Goal: Task Accomplishment & Management: Use online tool/utility

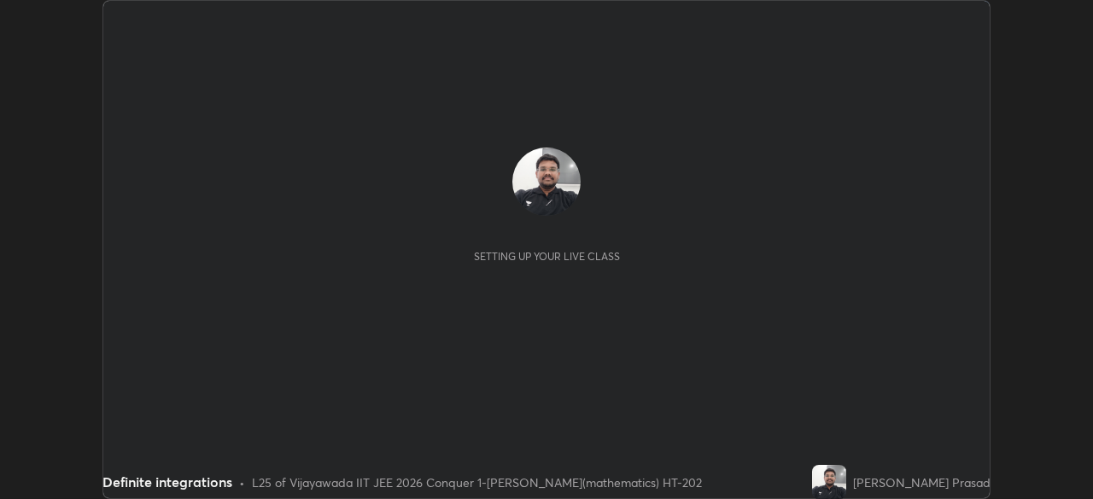
scroll to position [499, 1092]
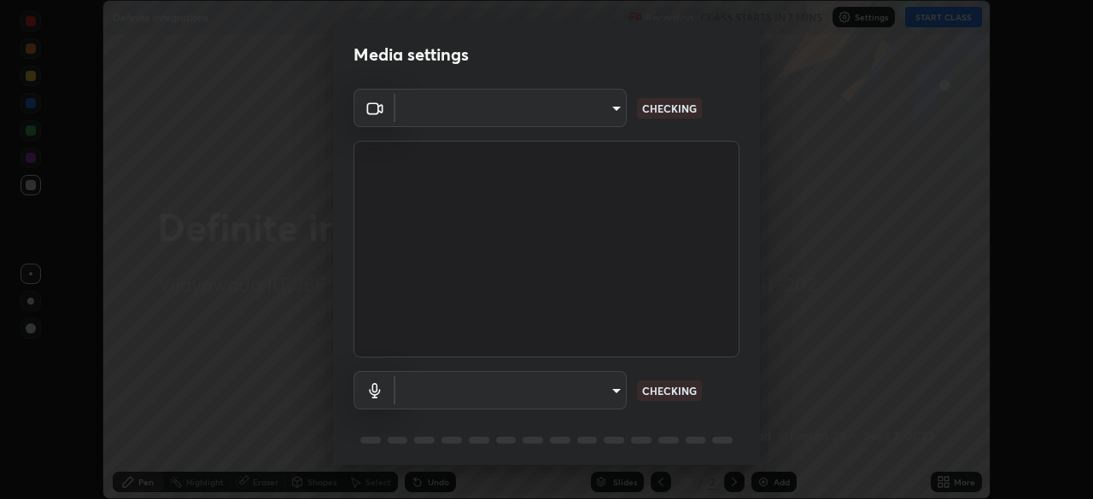
click at [596, 392] on body "Erase all Definite integrations Recording CLASS STARTS IN 7 MINS Settings START…" at bounding box center [546, 249] width 1093 height 499
type input "4b07550f10a59a7173657f9d6ee7a44ffe01d6d7b1bc446bebceededd52016b0"
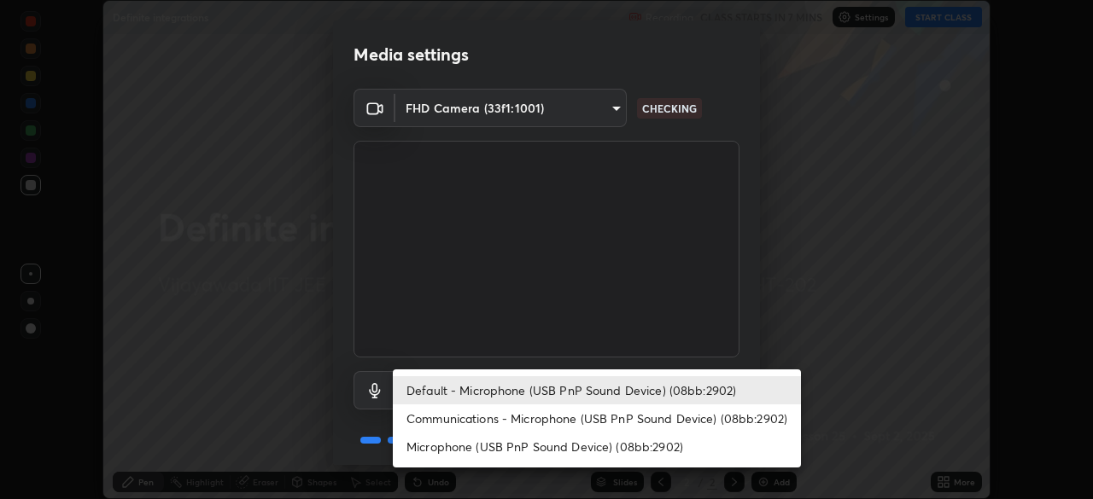
click at [484, 420] on li "Communications - Microphone (USB PnP Sound Device) (08bb:2902)" at bounding box center [597, 419] width 408 height 28
type input "communications"
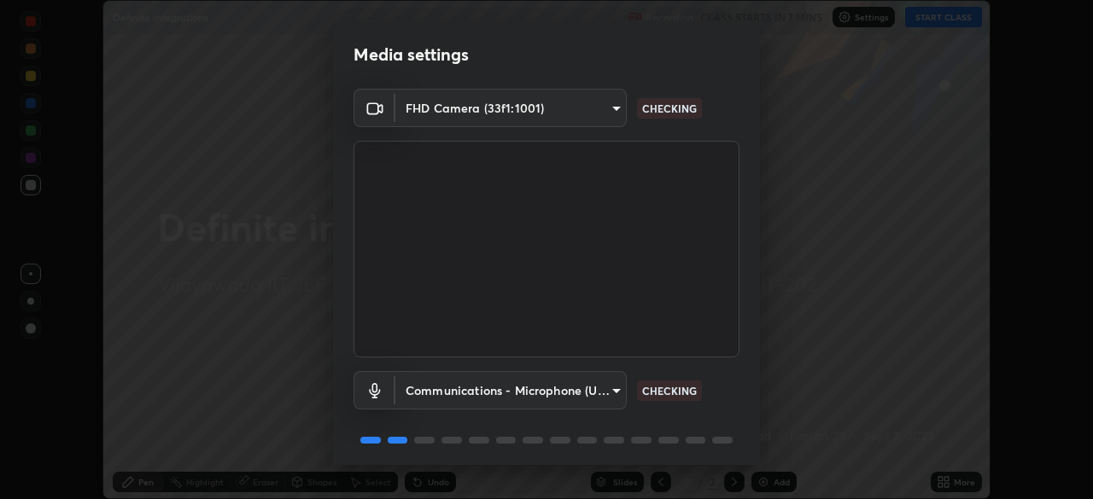
scroll to position [61, 0]
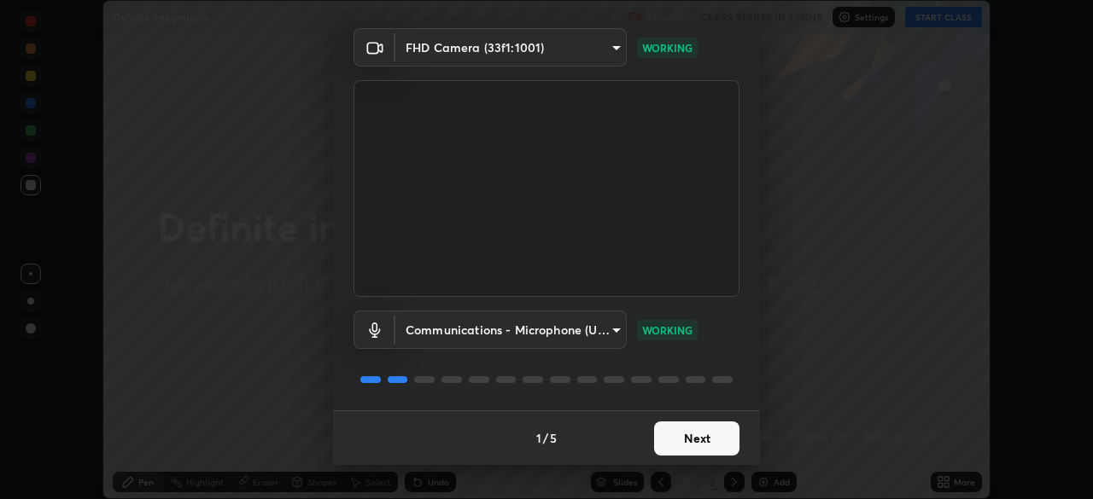
click at [707, 444] on button "Next" at bounding box center [696, 439] width 85 height 34
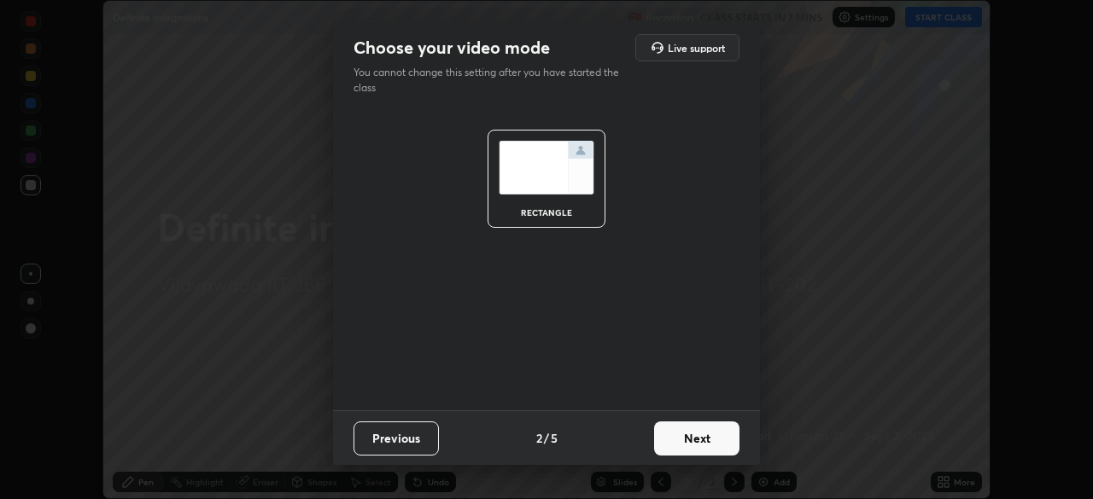
scroll to position [0, 0]
click at [710, 444] on button "Next" at bounding box center [696, 439] width 85 height 34
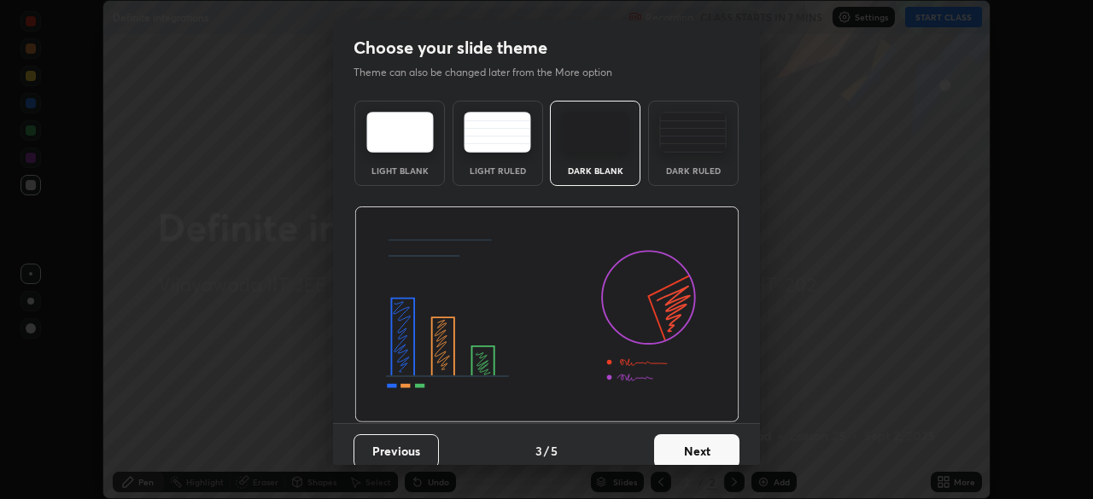
click at [721, 450] on button "Next" at bounding box center [696, 452] width 85 height 34
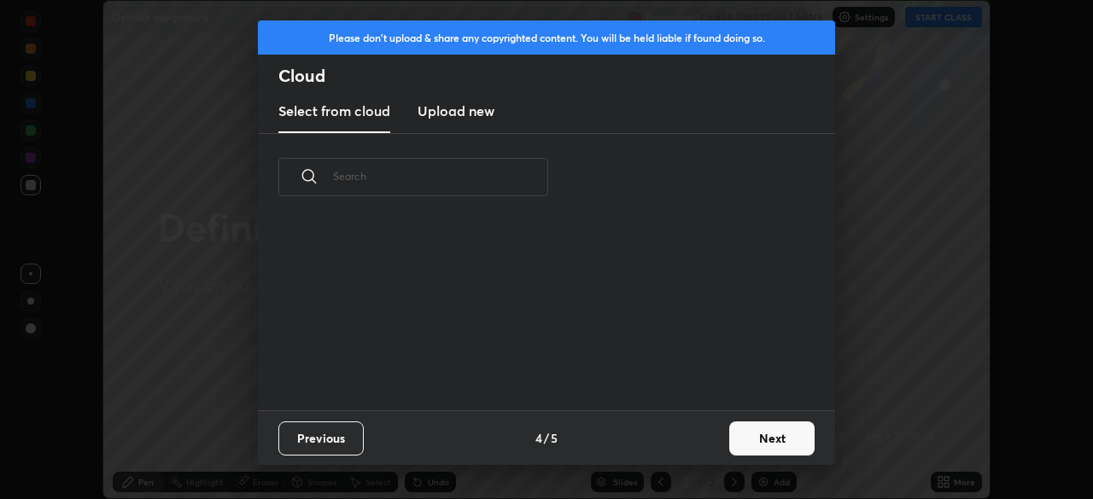
click at [770, 445] on button "Next" at bounding box center [771, 439] width 85 height 34
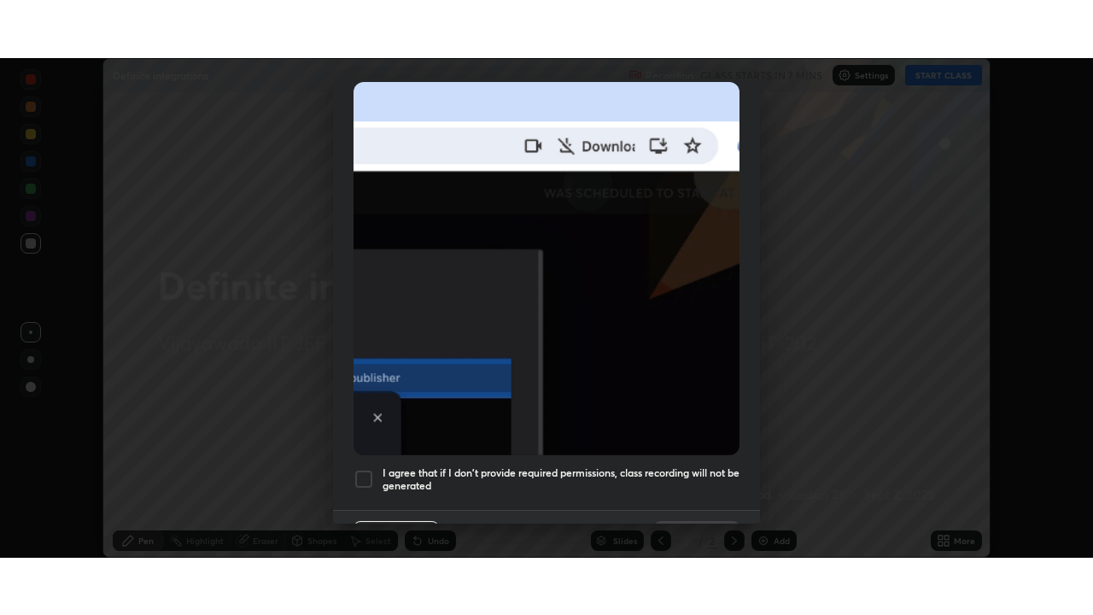
scroll to position [409, 0]
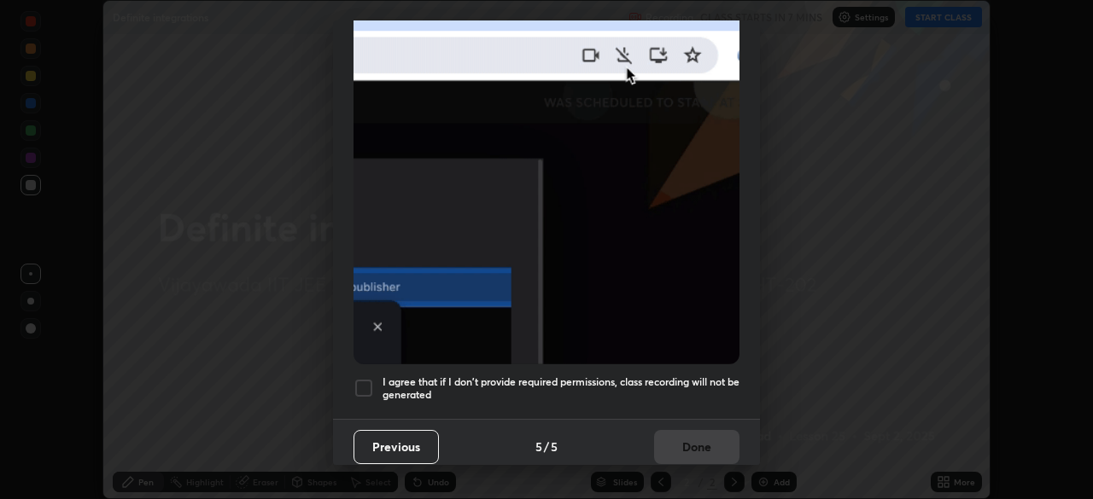
click at [369, 378] on div at bounding box center [363, 388] width 20 height 20
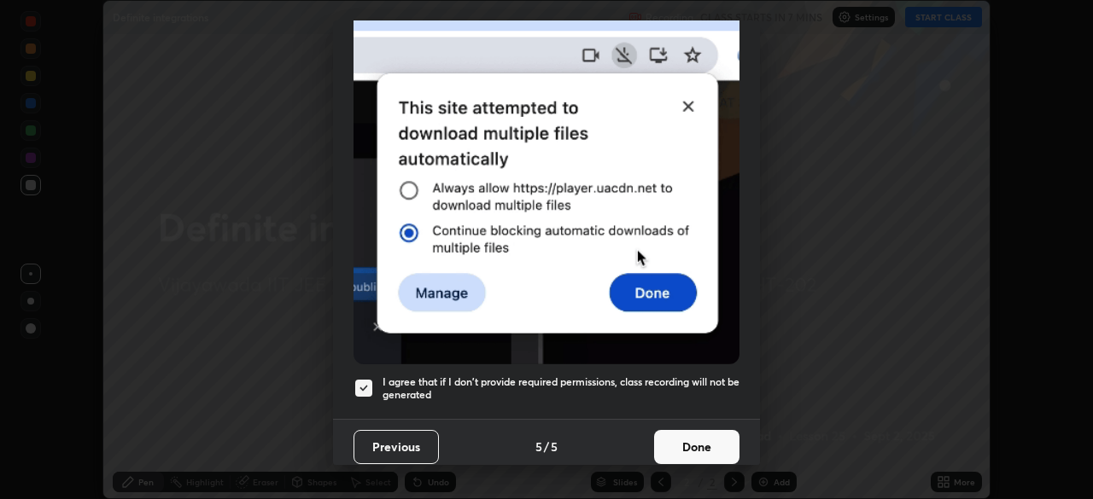
click at [679, 443] on button "Done" at bounding box center [696, 447] width 85 height 34
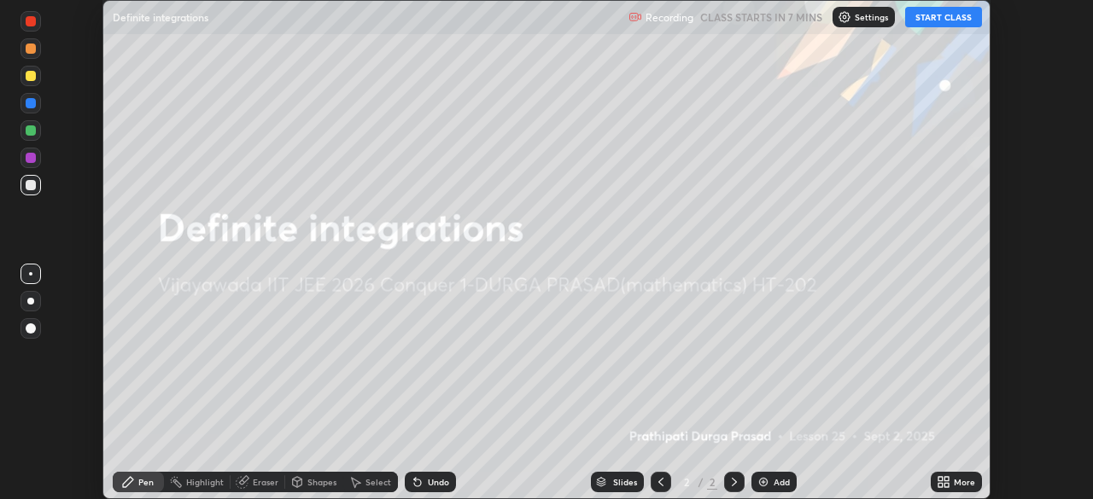
click at [932, 20] on button "START CLASS" at bounding box center [943, 17] width 77 height 20
click at [780, 482] on div "Add" at bounding box center [781, 482] width 16 height 9
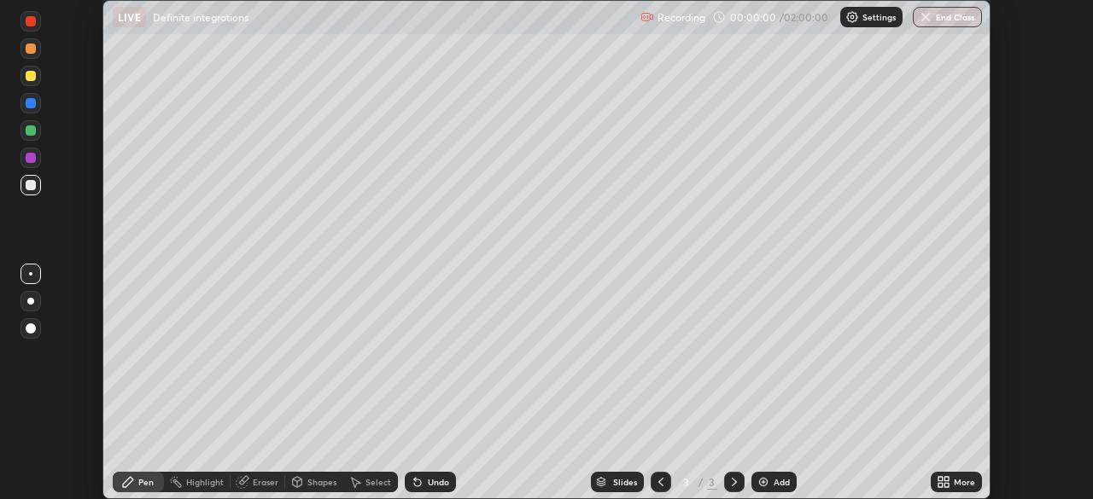
click at [942, 482] on icon at bounding box center [943, 483] width 14 height 14
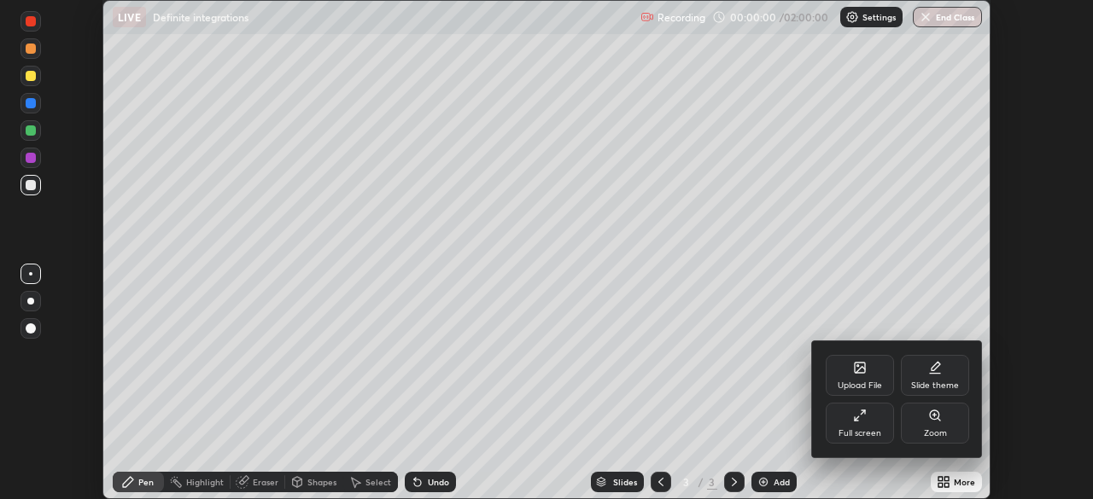
click at [862, 426] on div "Full screen" at bounding box center [860, 423] width 68 height 41
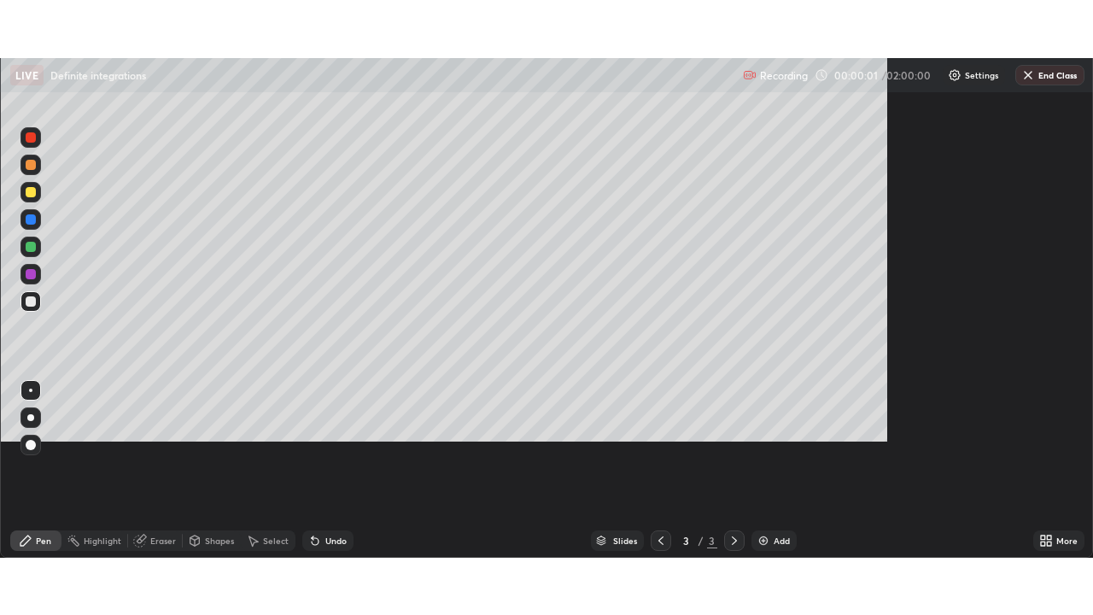
scroll to position [615, 1093]
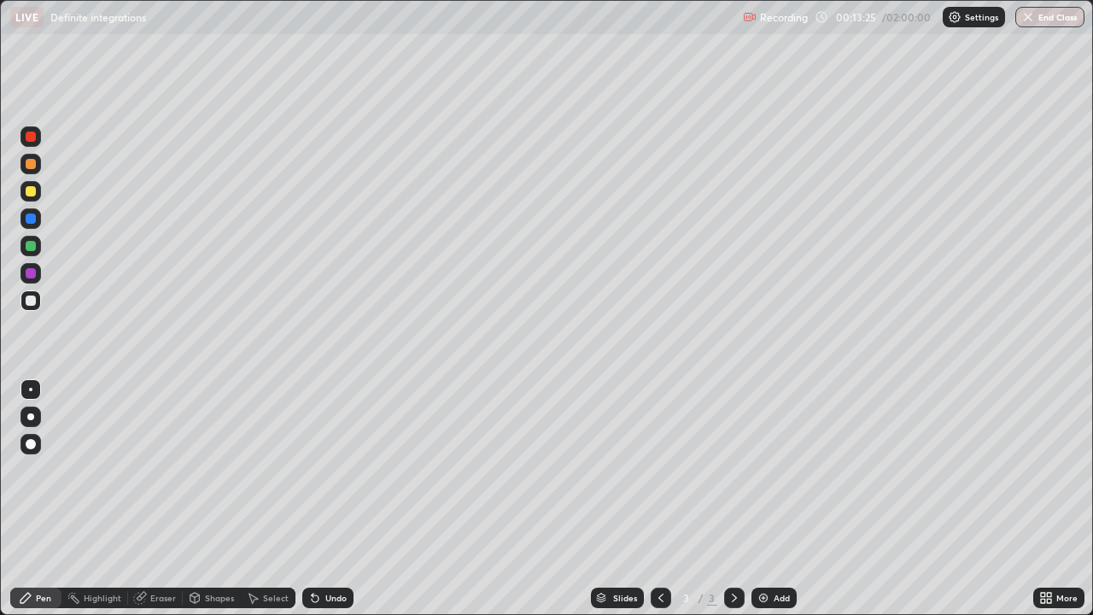
click at [28, 193] on div at bounding box center [31, 191] width 10 height 10
click at [28, 194] on div at bounding box center [31, 191] width 10 height 10
click at [166, 499] on div "Eraser" at bounding box center [163, 597] width 26 height 9
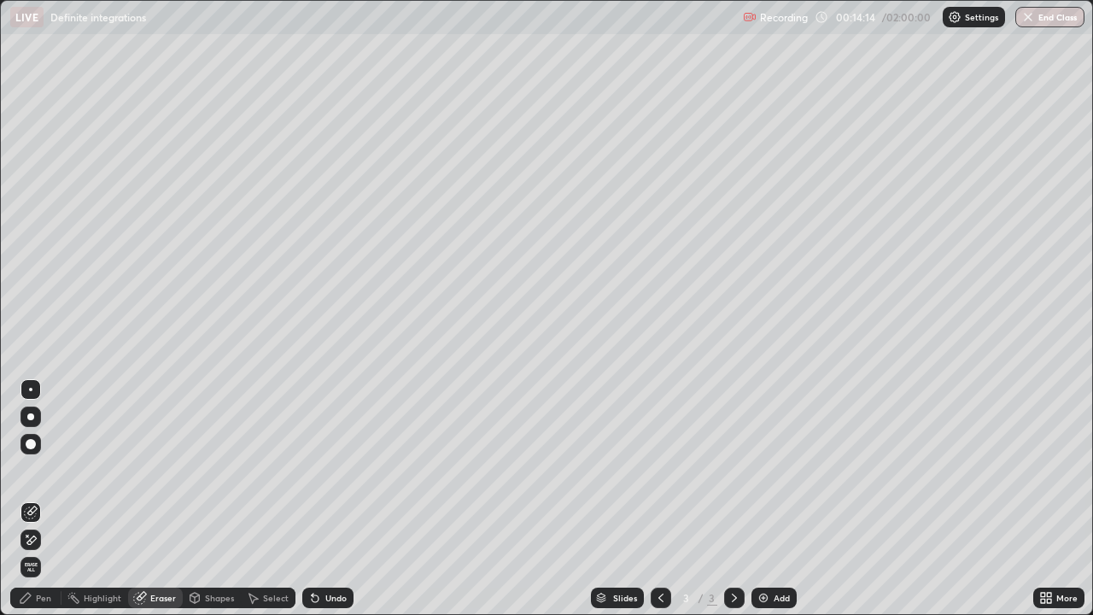
click at [48, 499] on div "Pen" at bounding box center [43, 597] width 15 height 9
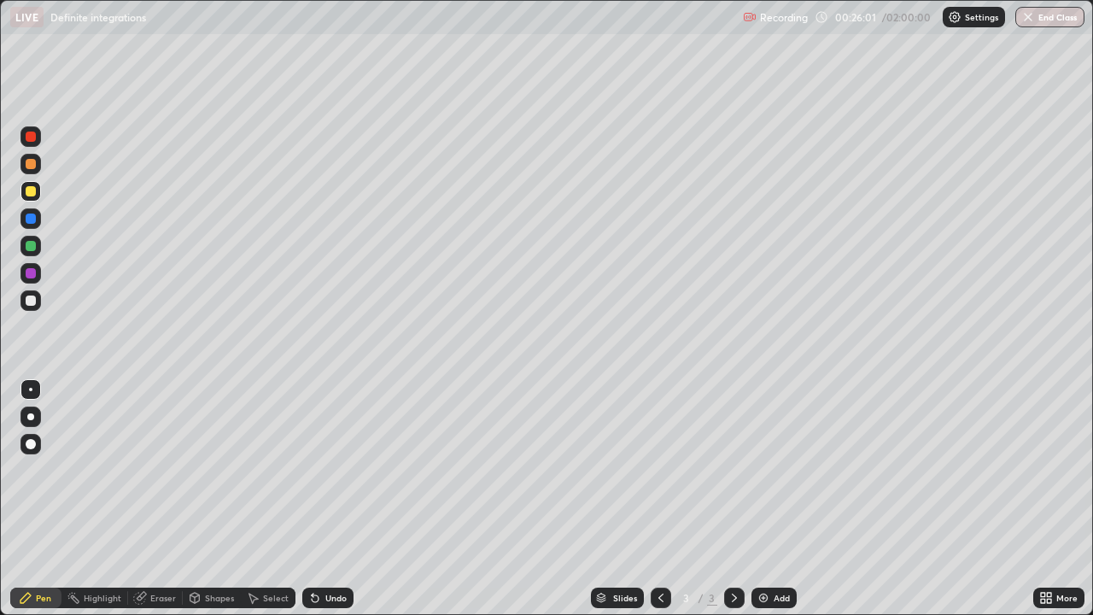
click at [770, 499] on div "Add" at bounding box center [773, 597] width 45 height 20
click at [32, 246] on div at bounding box center [31, 246] width 10 height 10
click at [773, 499] on div "Add" at bounding box center [781, 597] width 16 height 9
click at [32, 192] on div at bounding box center [31, 191] width 10 height 10
click at [34, 222] on div at bounding box center [31, 218] width 10 height 10
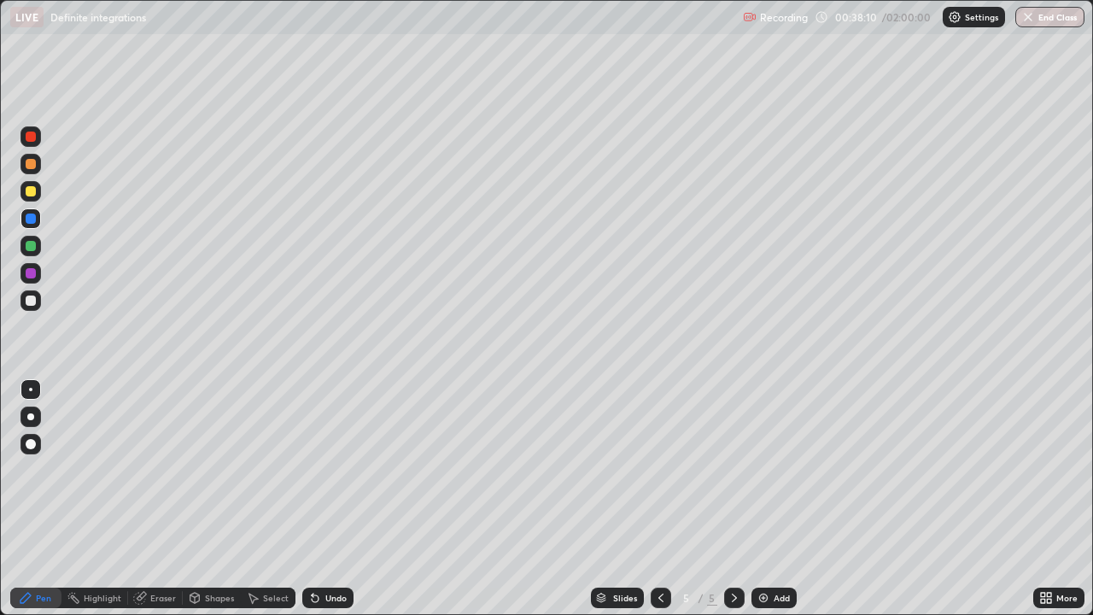
click at [31, 248] on div at bounding box center [31, 246] width 10 height 10
click at [771, 499] on div "Add" at bounding box center [773, 597] width 45 height 20
click at [34, 195] on div at bounding box center [31, 191] width 10 height 10
click at [758, 499] on img at bounding box center [763, 598] width 14 height 14
click at [28, 248] on div at bounding box center [31, 246] width 10 height 10
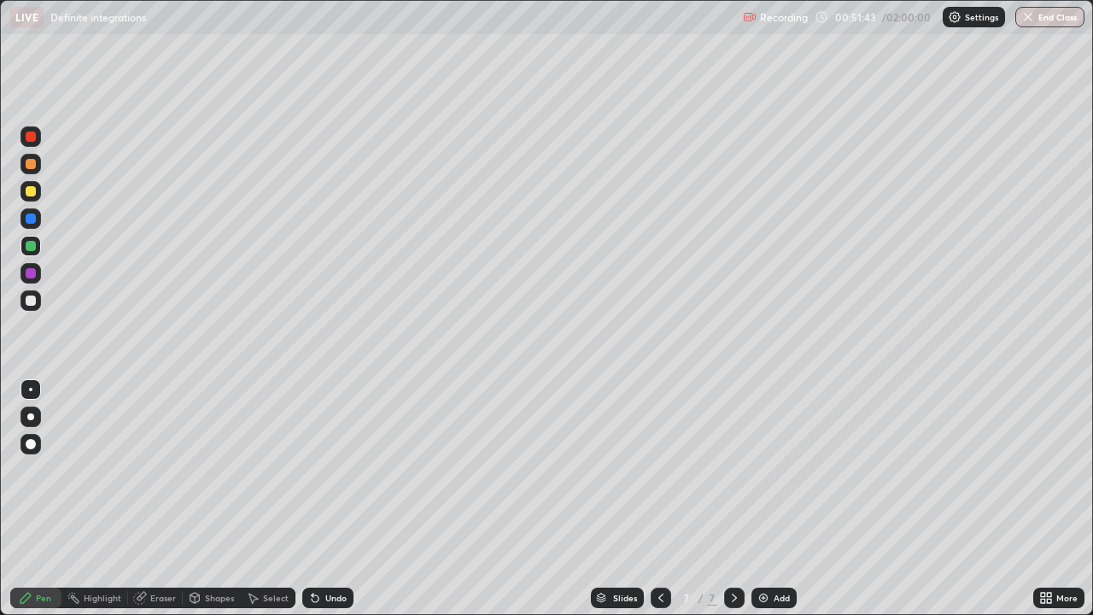
click at [37, 273] on div at bounding box center [30, 273] width 20 height 20
click at [774, 499] on div "Add" at bounding box center [781, 597] width 16 height 9
click at [34, 195] on div at bounding box center [31, 191] width 10 height 10
click at [654, 499] on icon at bounding box center [661, 598] width 14 height 14
click at [732, 499] on icon at bounding box center [734, 598] width 14 height 14
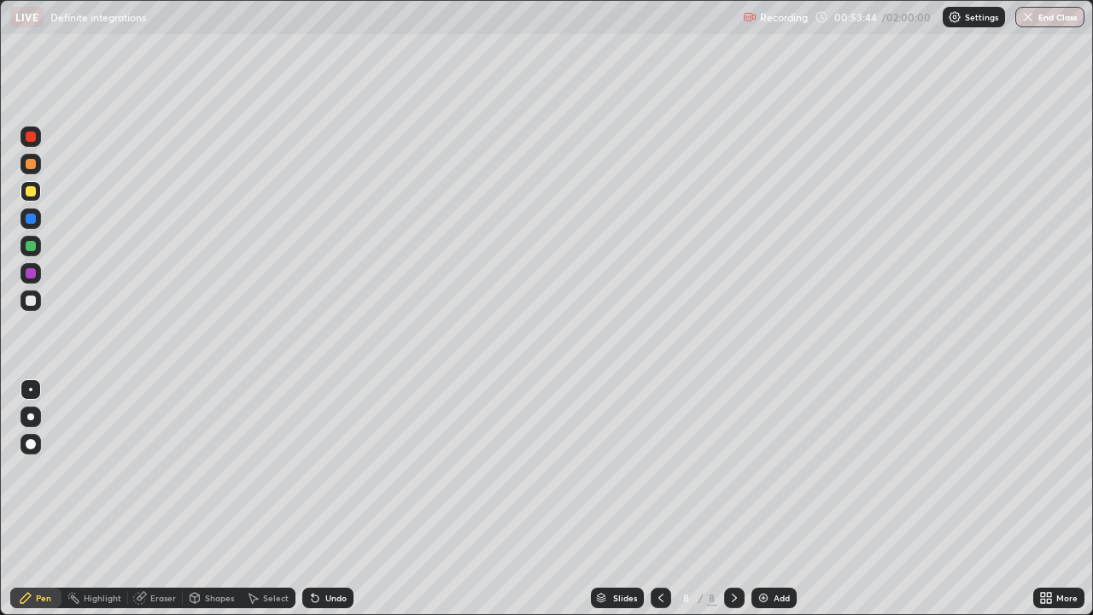
click at [661, 499] on icon at bounding box center [661, 598] width 14 height 14
click at [732, 499] on icon at bounding box center [734, 598] width 14 height 14
click at [656, 499] on div at bounding box center [661, 597] width 20 height 20
click at [732, 499] on icon at bounding box center [734, 598] width 14 height 14
click at [667, 499] on div at bounding box center [661, 597] width 20 height 20
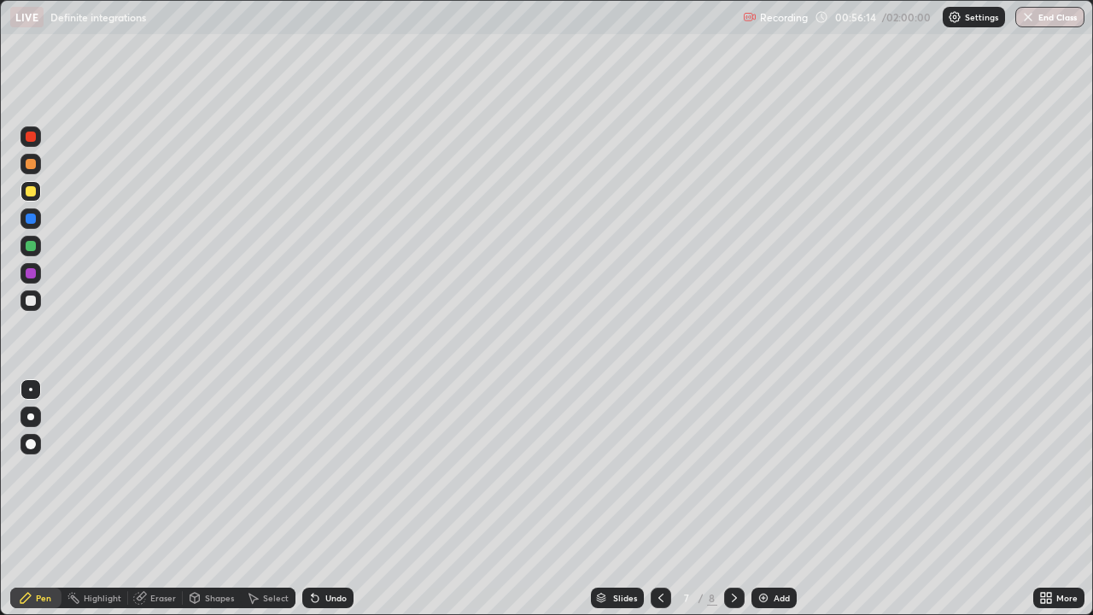
click at [733, 499] on icon at bounding box center [734, 598] width 14 height 14
click at [658, 499] on icon at bounding box center [661, 598] width 14 height 14
click at [734, 499] on icon at bounding box center [734, 598] width 14 height 14
click at [37, 271] on div at bounding box center [30, 273] width 20 height 20
click at [657, 499] on icon at bounding box center [661, 598] width 14 height 14
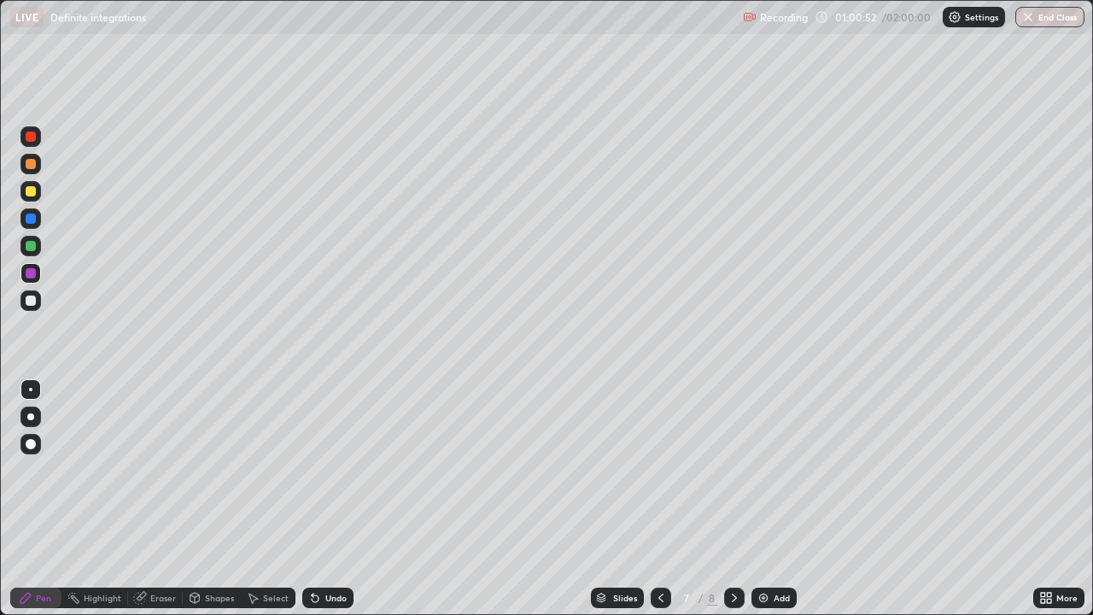
click at [735, 499] on icon at bounding box center [734, 598] width 14 height 14
click at [761, 499] on div "Add" at bounding box center [773, 597] width 45 height 20
click at [754, 499] on div "Add" at bounding box center [773, 597] width 45 height 20
click at [658, 499] on icon at bounding box center [660, 598] width 14 height 14
click at [732, 499] on icon at bounding box center [734, 597] width 5 height 9
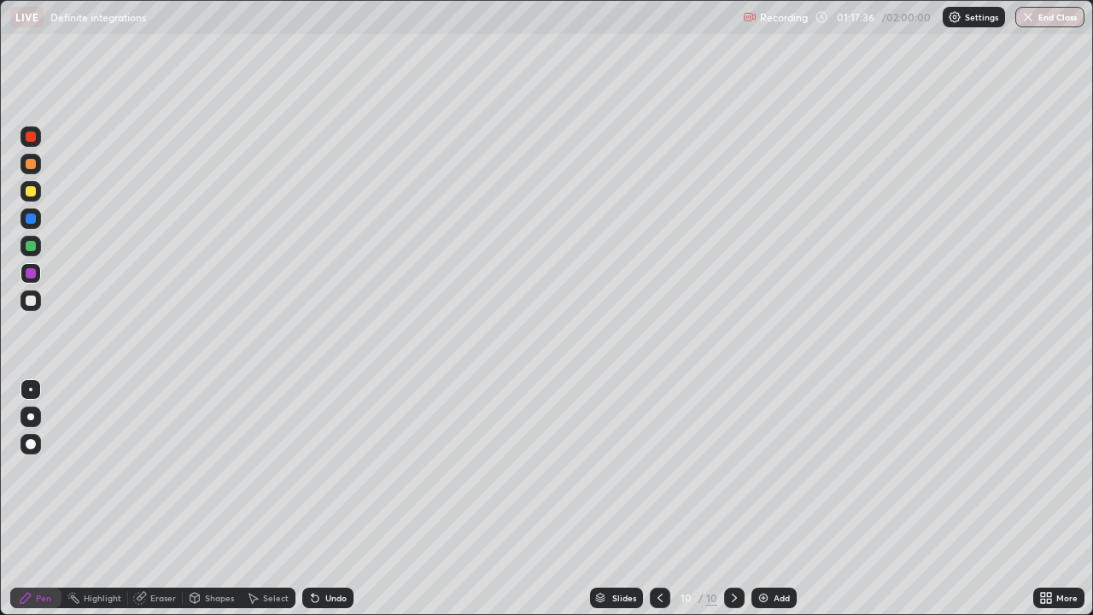
click at [29, 221] on div at bounding box center [31, 218] width 10 height 10
click at [26, 192] on div at bounding box center [31, 191] width 10 height 10
click at [336, 499] on div "Undo" at bounding box center [324, 598] width 58 height 34
click at [35, 190] on div at bounding box center [31, 191] width 10 height 10
click at [158, 499] on div "Eraser" at bounding box center [163, 597] width 26 height 9
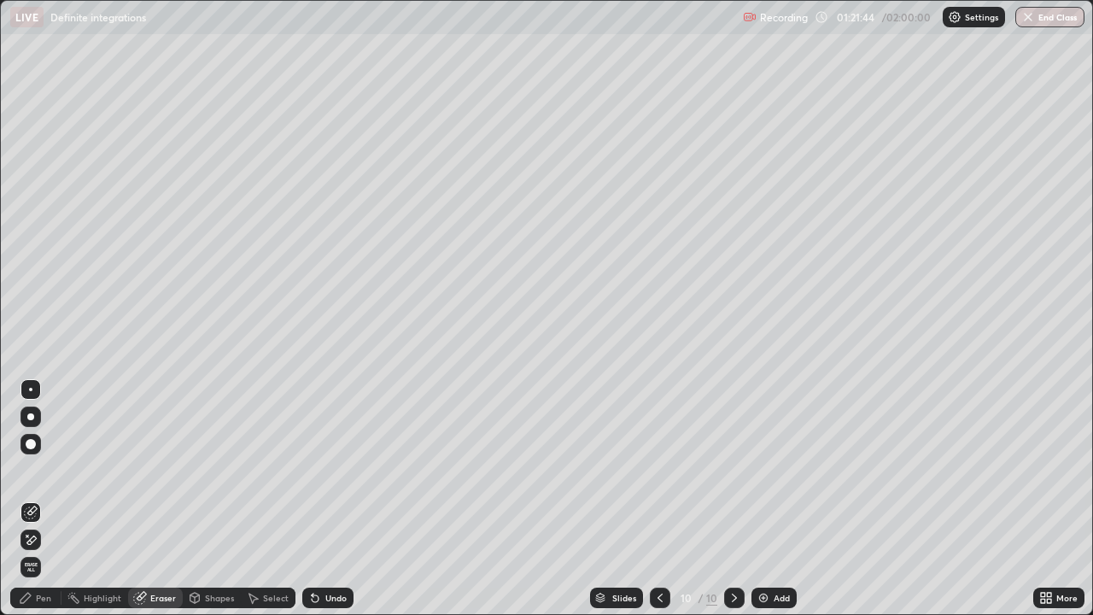
click at [45, 499] on div "Pen" at bounding box center [43, 597] width 15 height 9
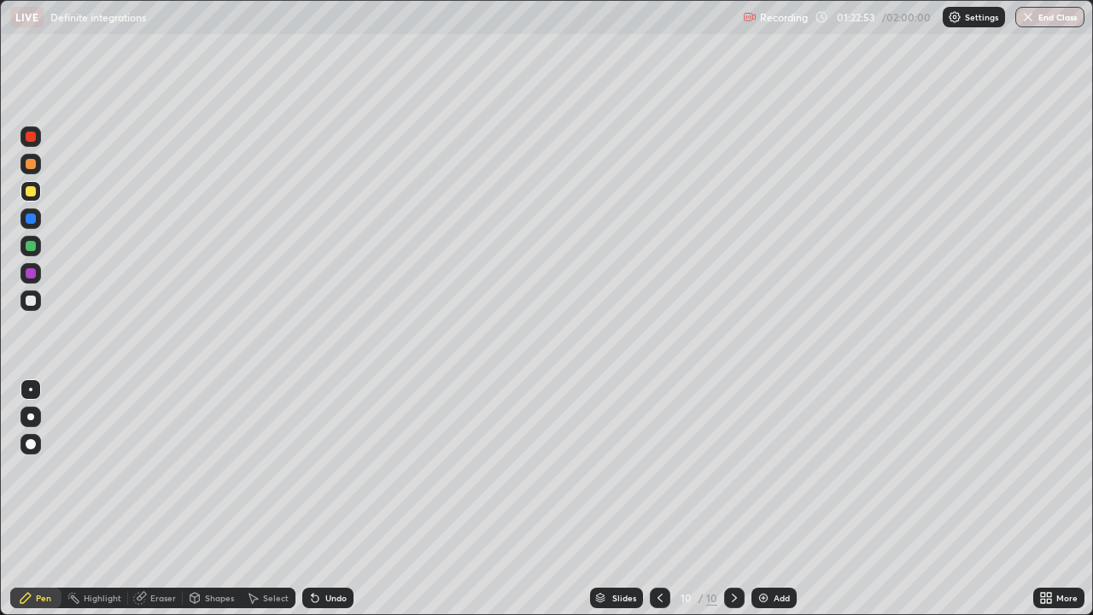
click at [163, 499] on div "Eraser" at bounding box center [163, 597] width 26 height 9
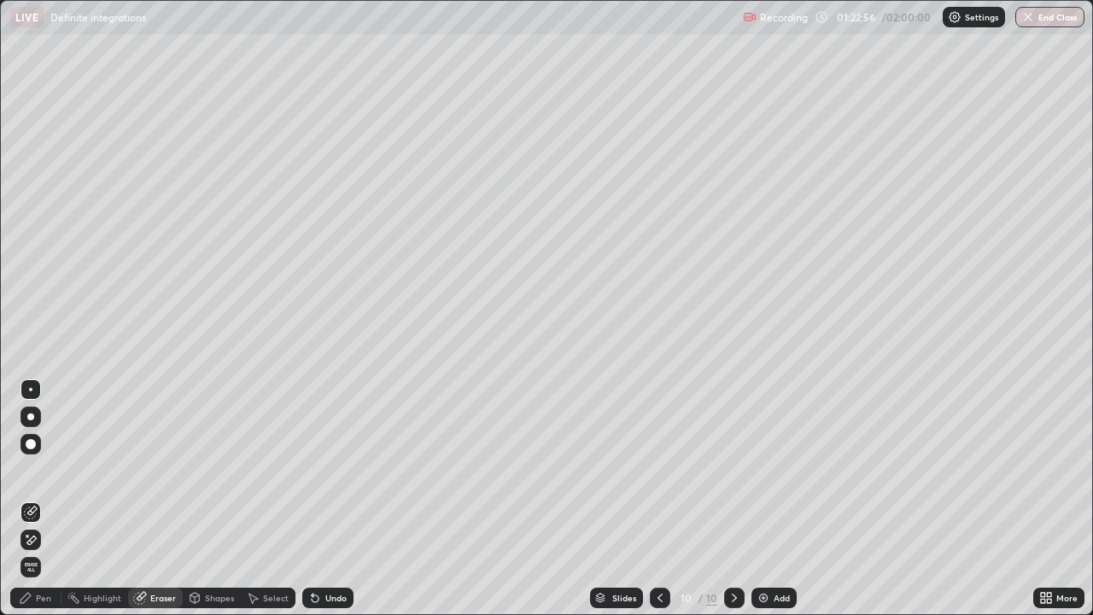
click at [47, 499] on div "Pen" at bounding box center [43, 597] width 15 height 9
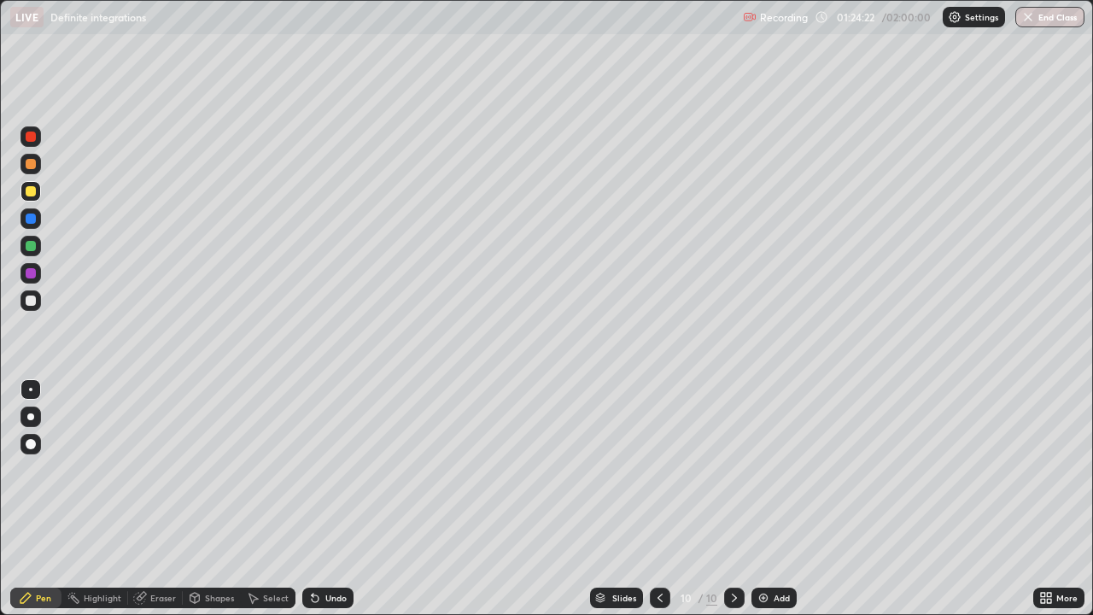
click at [775, 499] on div "Add" at bounding box center [773, 597] width 45 height 20
click at [32, 246] on div at bounding box center [31, 246] width 10 height 10
click at [661, 499] on icon at bounding box center [660, 597] width 5 height 9
click at [732, 499] on icon at bounding box center [734, 597] width 5 height 9
click at [31, 272] on div at bounding box center [31, 273] width 10 height 10
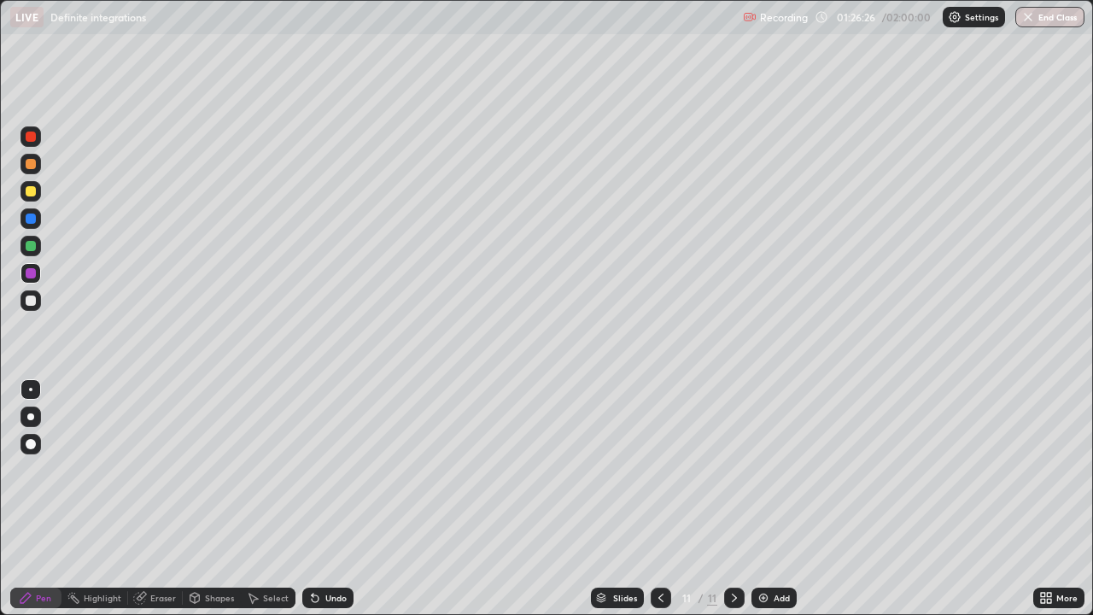
click at [31, 275] on div at bounding box center [31, 273] width 10 height 10
click at [166, 499] on div "Eraser" at bounding box center [163, 597] width 26 height 9
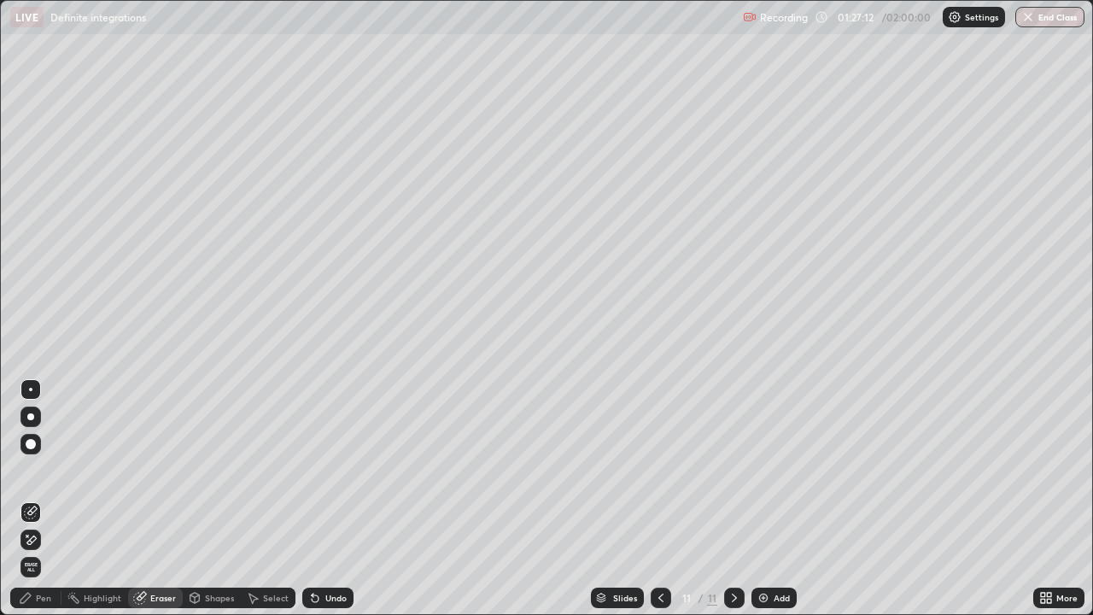
click at [46, 499] on div "Pen" at bounding box center [43, 597] width 15 height 9
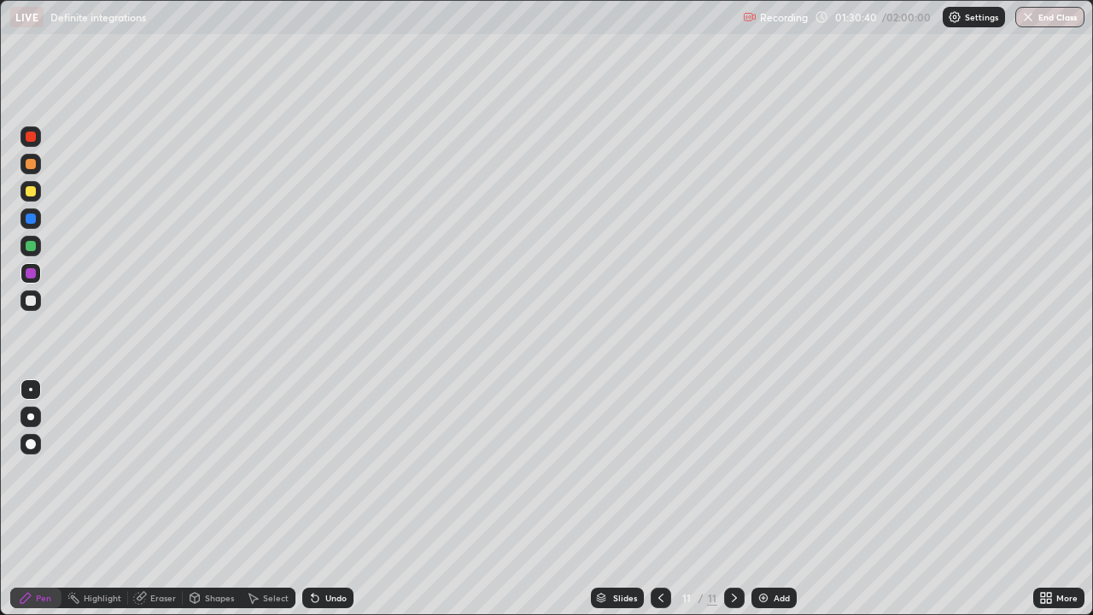
click at [771, 499] on div "Add" at bounding box center [773, 597] width 45 height 20
click at [657, 499] on icon at bounding box center [661, 598] width 14 height 14
click at [732, 499] on icon at bounding box center [734, 598] width 14 height 14
click at [164, 499] on div "Eraser" at bounding box center [163, 597] width 26 height 9
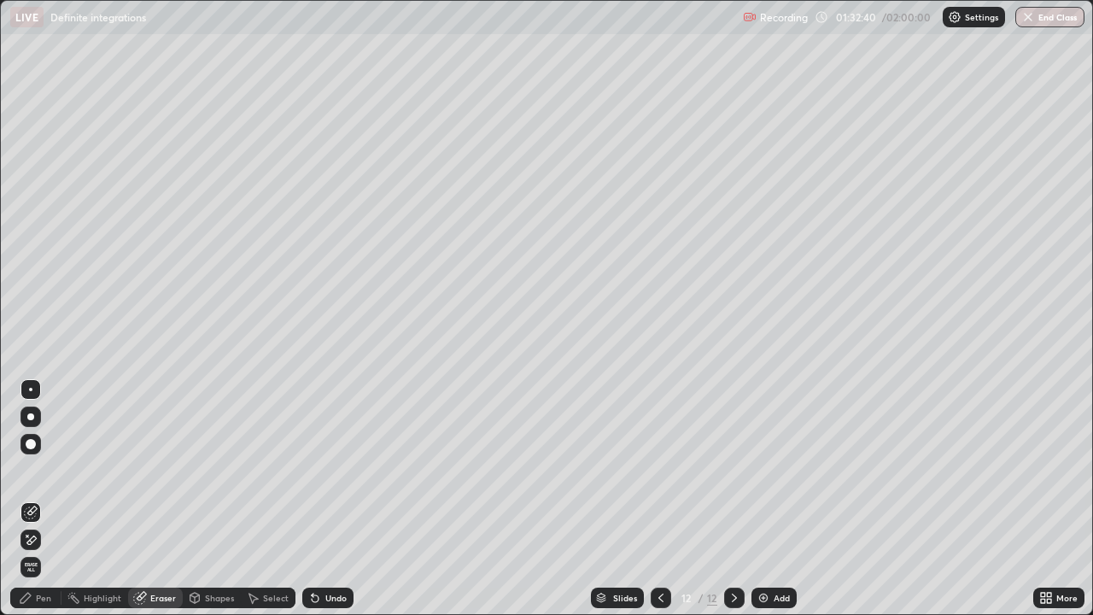
click at [44, 499] on div "Pen" at bounding box center [43, 597] width 15 height 9
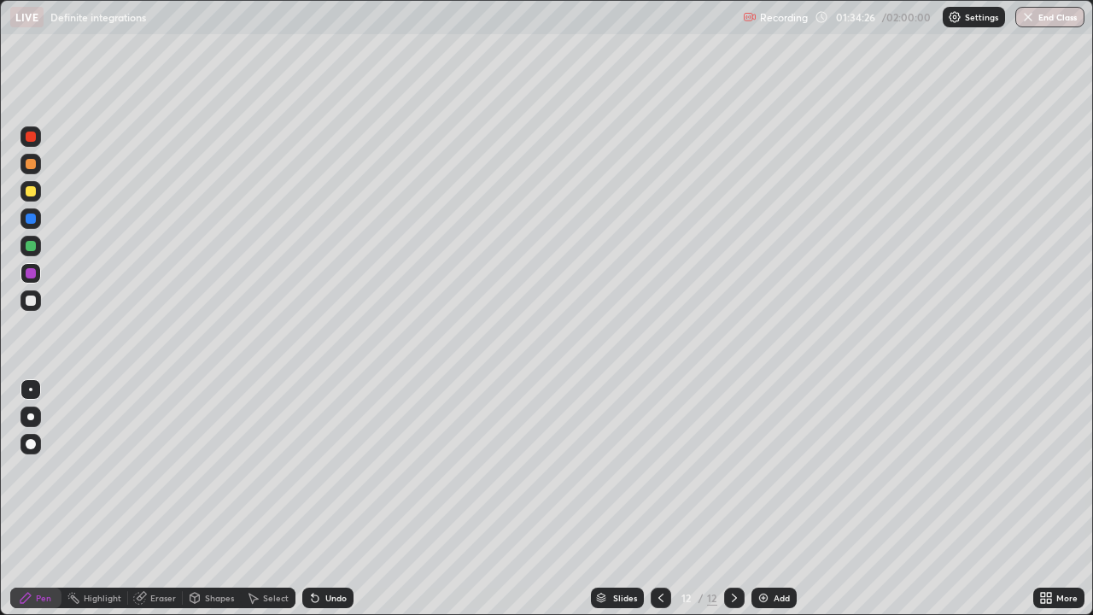
click at [659, 499] on icon at bounding box center [661, 598] width 14 height 14
click at [732, 499] on icon at bounding box center [734, 598] width 14 height 14
click at [158, 499] on div "Eraser" at bounding box center [163, 597] width 26 height 9
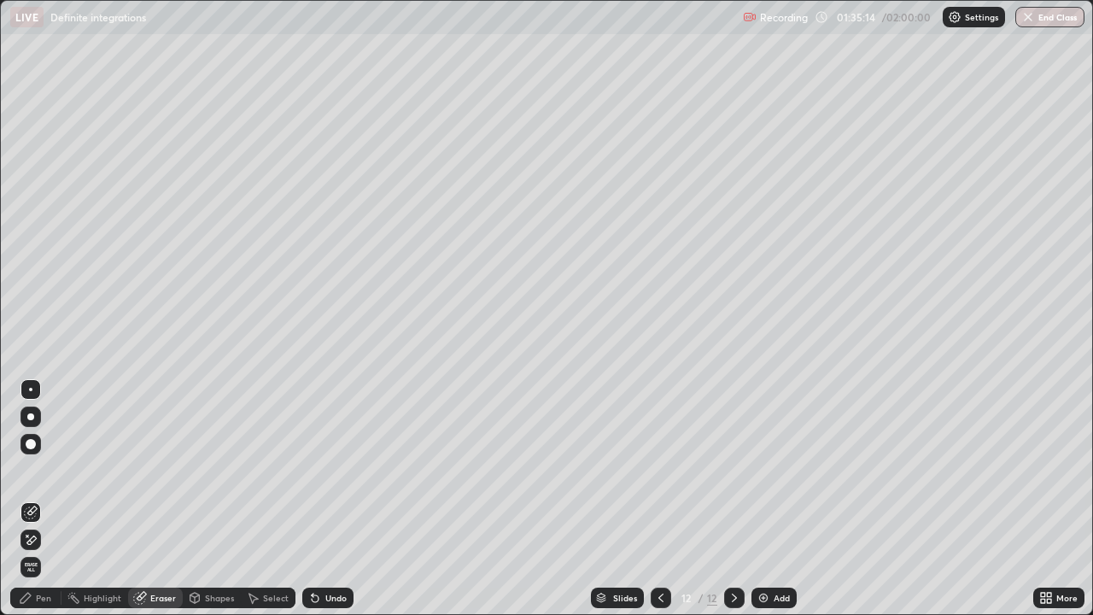
click at [44, 499] on div "Pen" at bounding box center [43, 597] width 15 height 9
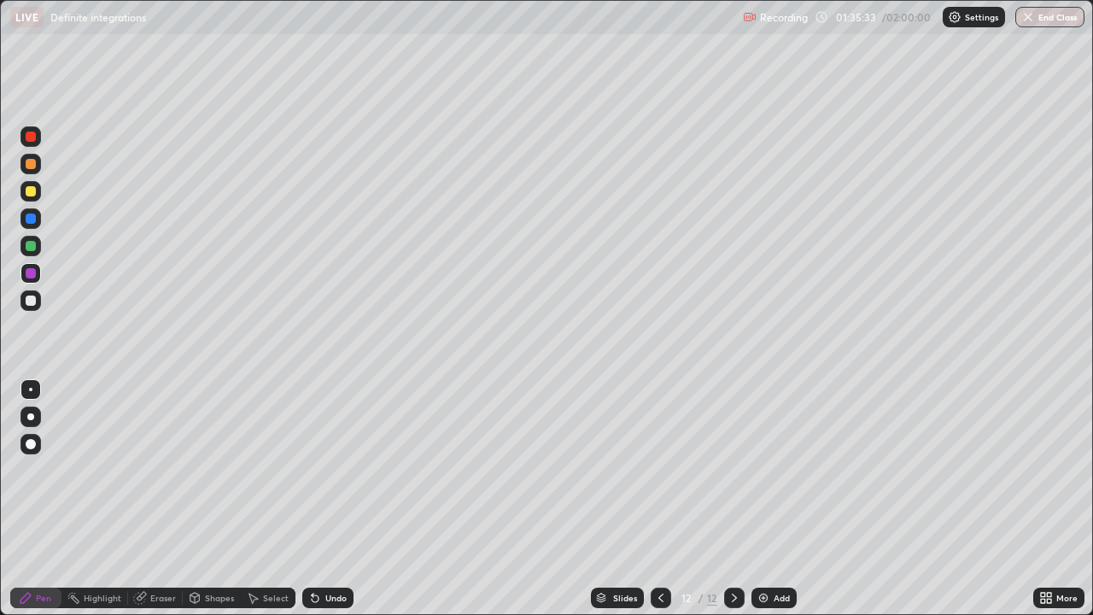
click at [160, 499] on div "Eraser" at bounding box center [163, 597] width 26 height 9
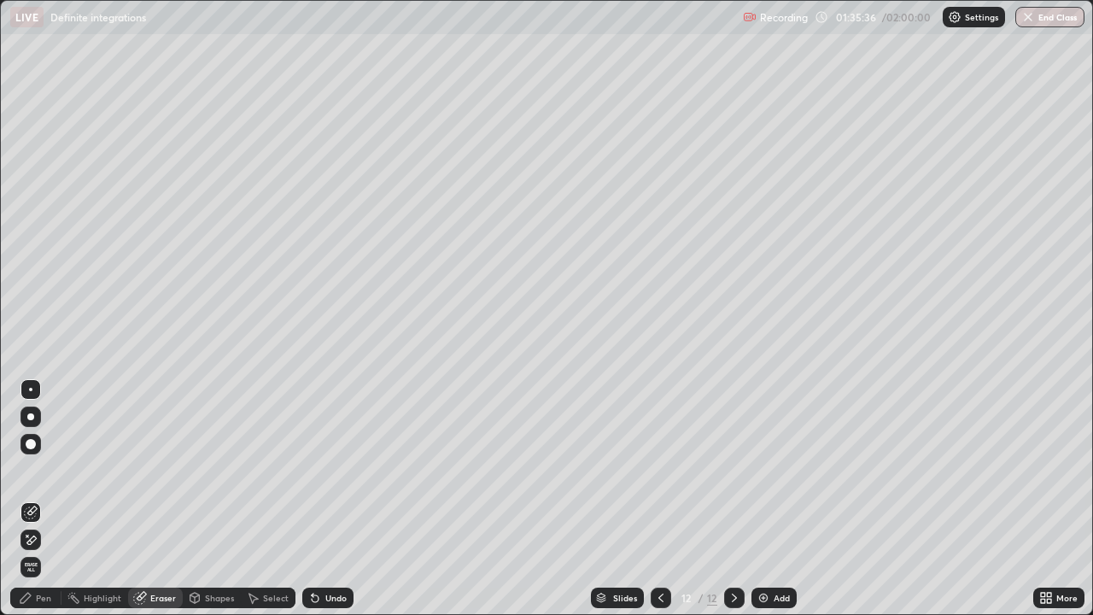
click at [46, 499] on div "Pen" at bounding box center [43, 597] width 15 height 9
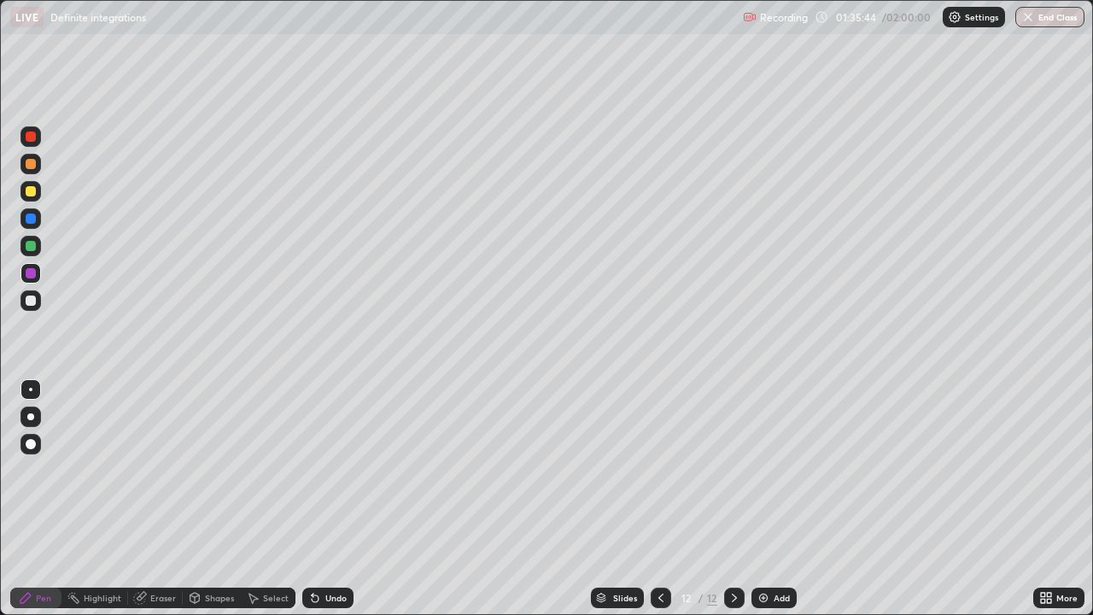
click at [160, 499] on div "Eraser" at bounding box center [163, 597] width 26 height 9
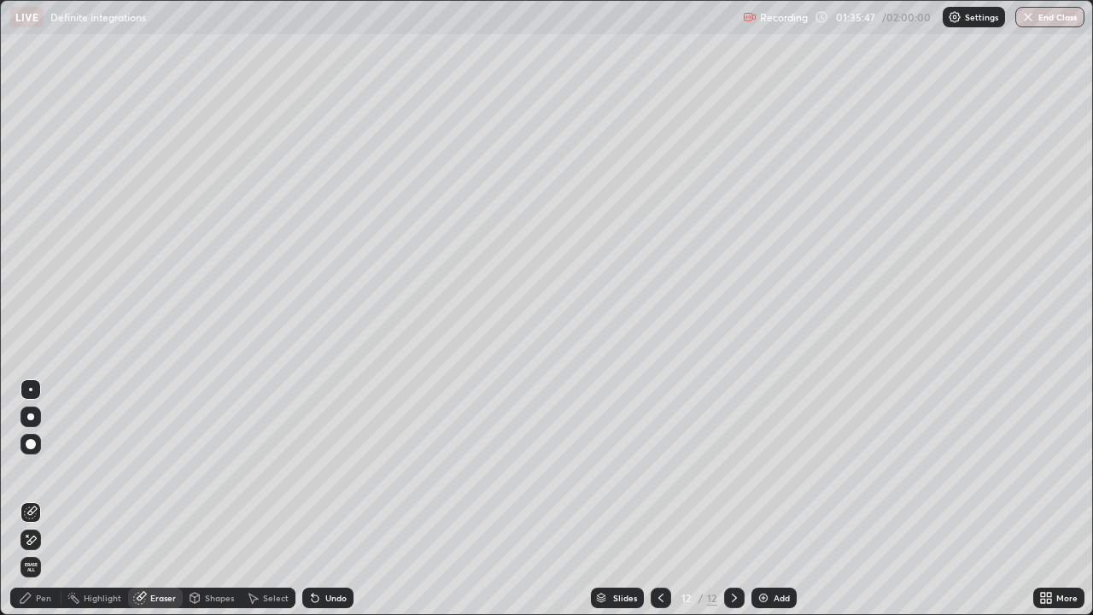
click at [44, 499] on div "Pen" at bounding box center [35, 597] width 51 height 20
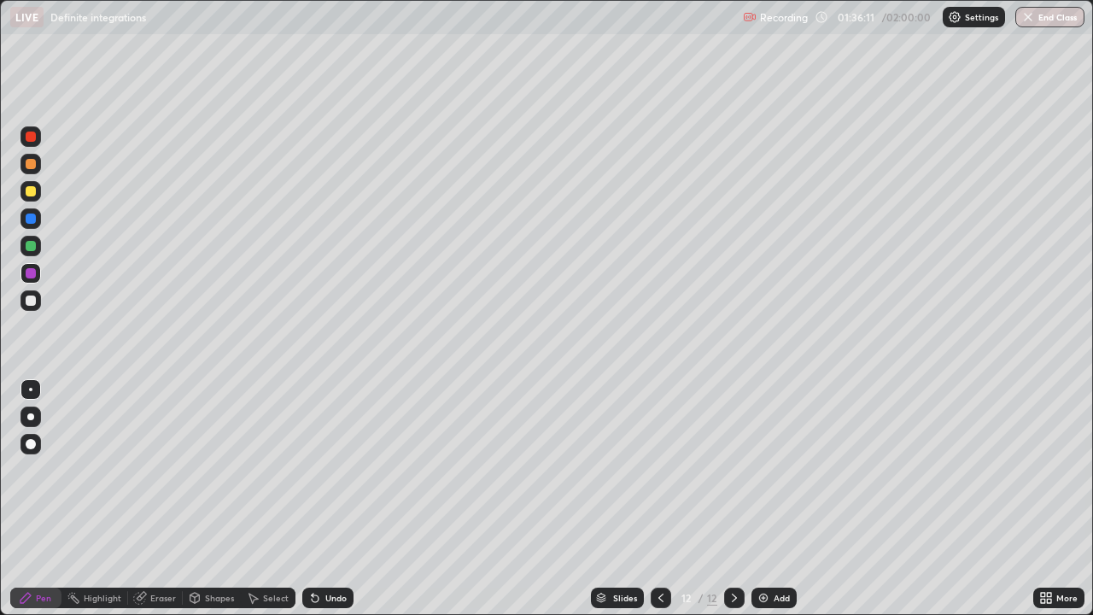
click at [657, 499] on icon at bounding box center [661, 598] width 14 height 14
click at [732, 499] on icon at bounding box center [734, 598] width 14 height 14
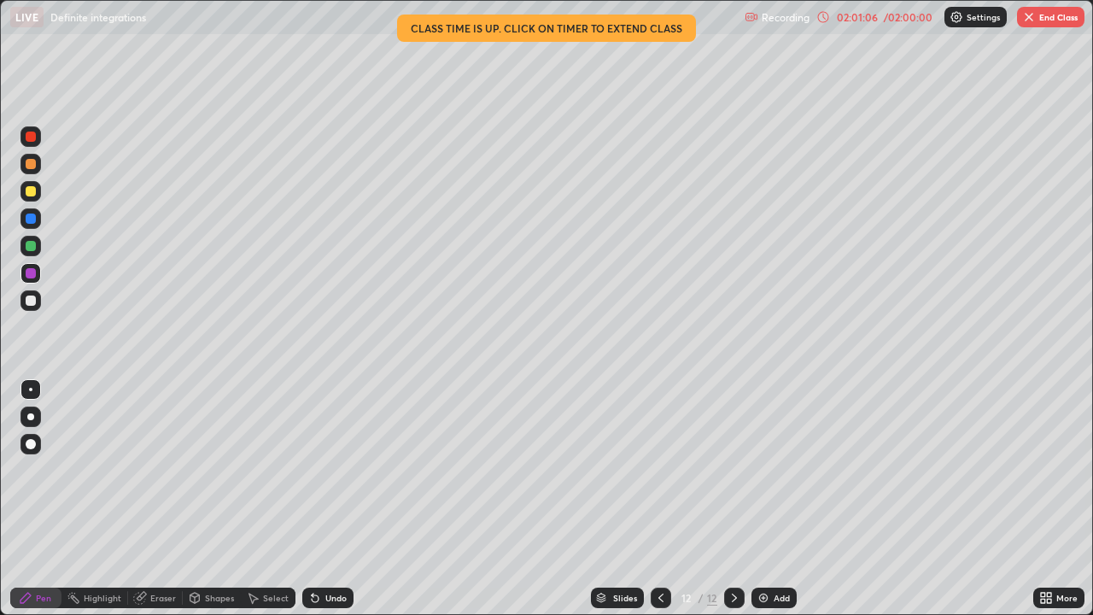
click at [1049, 21] on button "End Class" at bounding box center [1050, 17] width 67 height 20
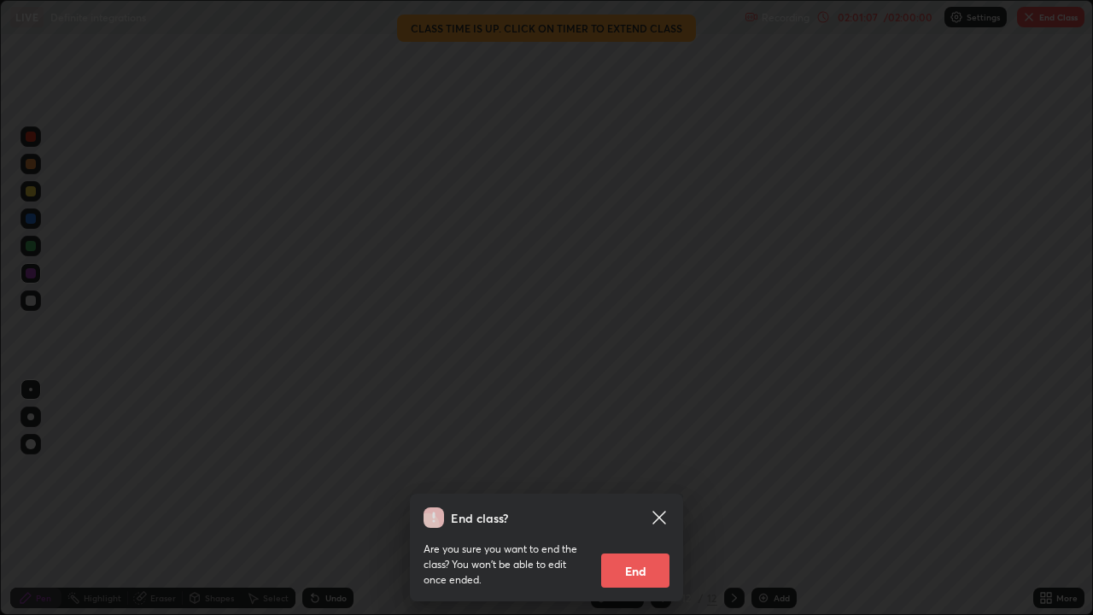
click at [654, 499] on button "End" at bounding box center [635, 570] width 68 height 34
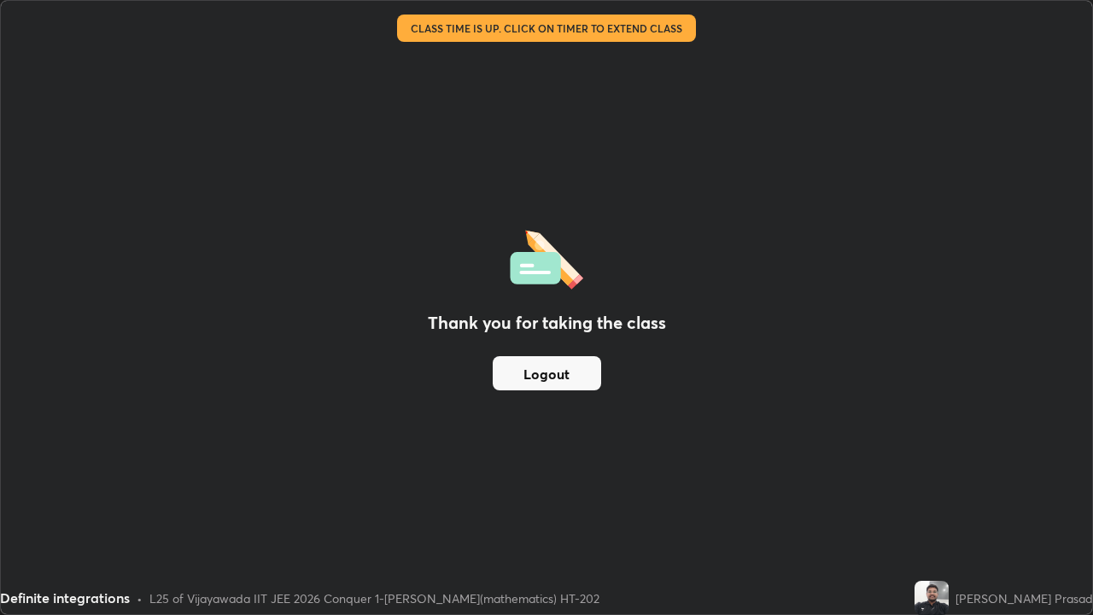
click at [578, 370] on button "Logout" at bounding box center [547, 373] width 108 height 34
click at [565, 381] on button "Logout" at bounding box center [547, 373] width 108 height 34
click at [560, 377] on button "Logout" at bounding box center [547, 373] width 108 height 34
